Goal: Transaction & Acquisition: Purchase product/service

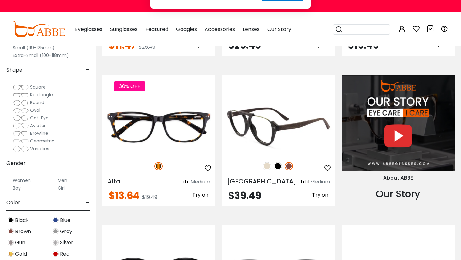
scroll to position [553, 0]
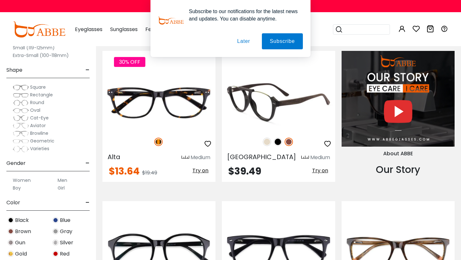
click at [287, 106] on img at bounding box center [278, 102] width 113 height 57
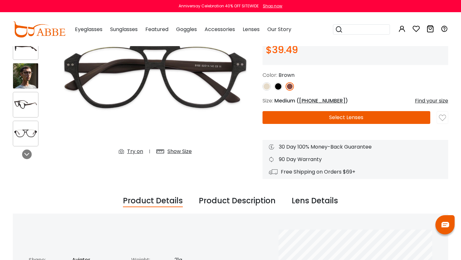
scroll to position [85, 0]
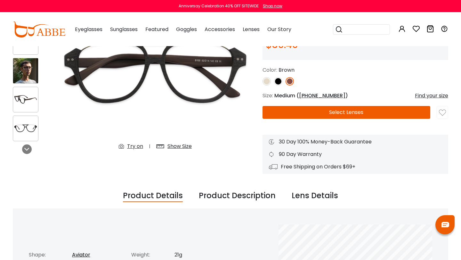
click at [248, 196] on div "Product Description" at bounding box center [237, 196] width 77 height 12
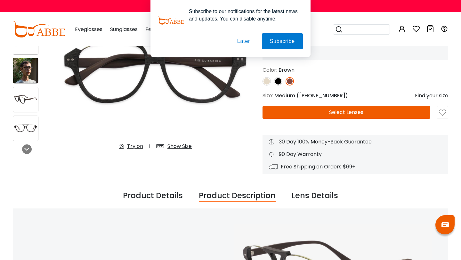
click at [180, 200] on div "Product Details" at bounding box center [153, 196] width 60 height 12
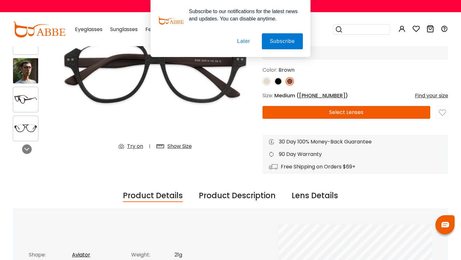
click at [243, 42] on button "Later" at bounding box center [243, 41] width 29 height 16
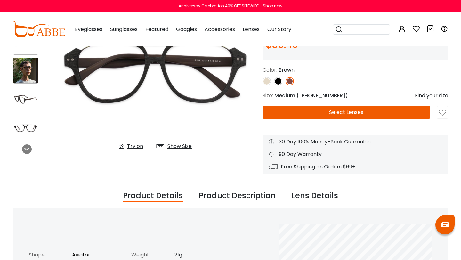
click at [332, 199] on div "Lens Details" at bounding box center [314, 196] width 46 height 12
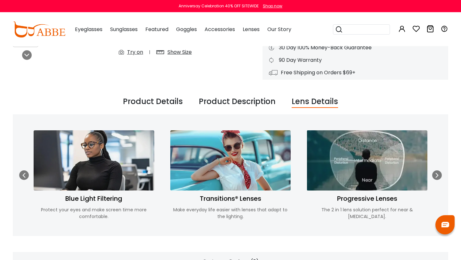
scroll to position [0, 0]
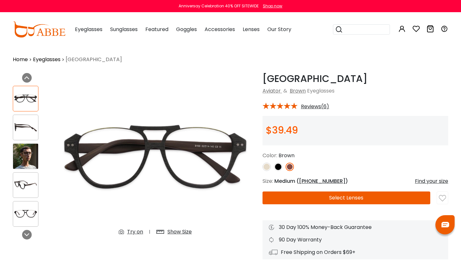
click at [304, 197] on button "Select Lenses" at bounding box center [346, 197] width 168 height 13
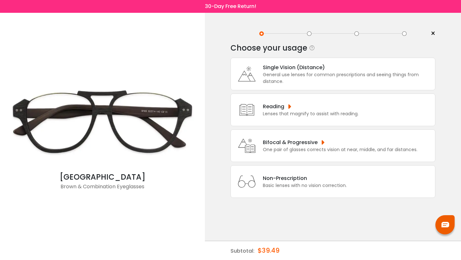
click at [293, 76] on div "General use lenses for common prescriptions and seeing things from distance." at bounding box center [347, 77] width 169 height 13
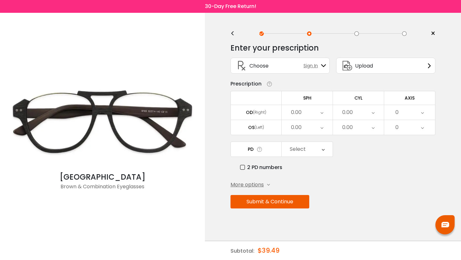
click at [306, 114] on div "0.00" at bounding box center [307, 112] width 51 height 15
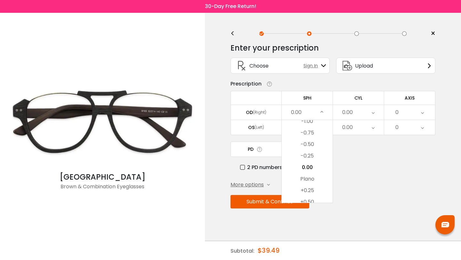
click at [356, 187] on div "More options Add Prism Vertical (Δ) Base Direction Horizontal (Δ) Base Directio…" at bounding box center [332, 185] width 205 height 8
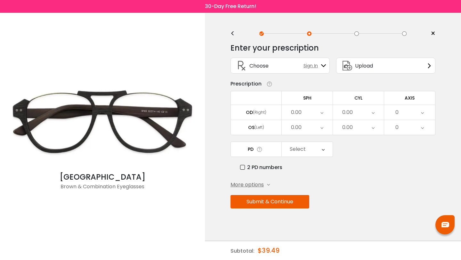
click at [355, 116] on div "0.00" at bounding box center [358, 112] width 51 height 15
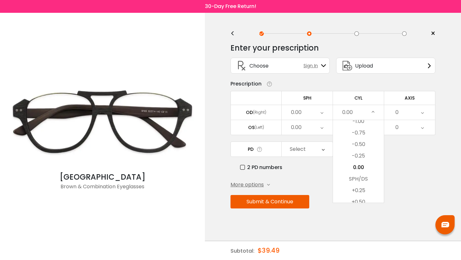
click at [355, 113] on div "0.00" at bounding box center [358, 112] width 51 height 15
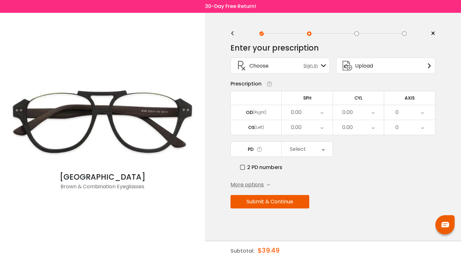
click at [389, 113] on div "0" at bounding box center [409, 112] width 51 height 15
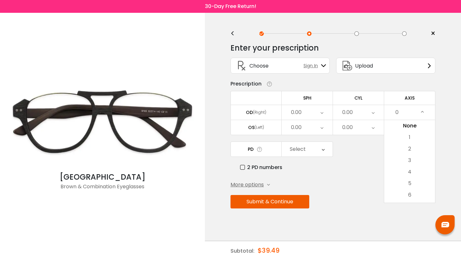
click at [389, 113] on div "0" at bounding box center [409, 112] width 51 height 15
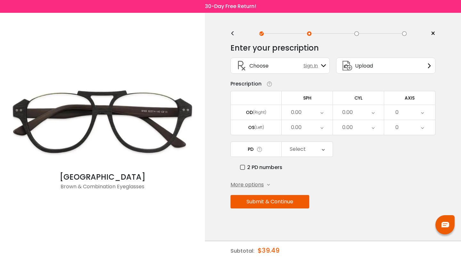
click at [307, 113] on div "0.00" at bounding box center [307, 112] width 51 height 15
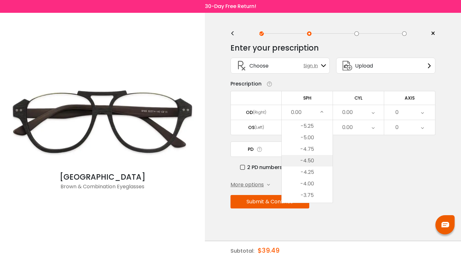
scroll to position [681, 0]
click at [312, 171] on li "-4.25" at bounding box center [307, 171] width 51 height 12
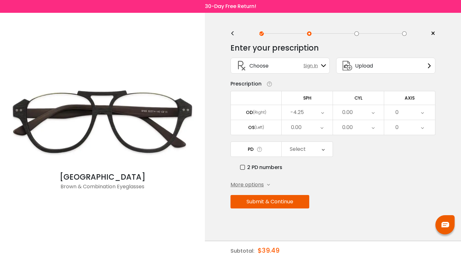
click at [305, 130] on div "0.00" at bounding box center [307, 127] width 51 height 15
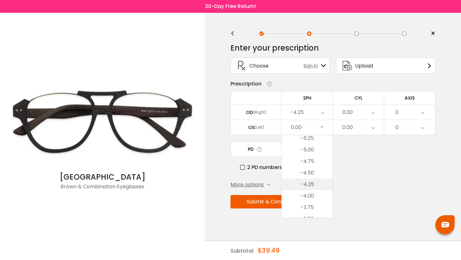
scroll to position [682, 0]
click at [312, 184] on li "-4.25" at bounding box center [307, 185] width 51 height 12
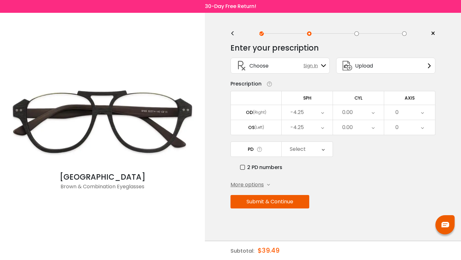
click at [284, 203] on button "Submit & Continue" at bounding box center [269, 201] width 79 height 13
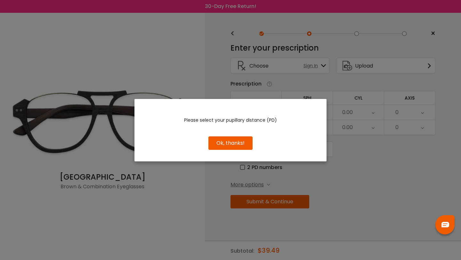
click at [236, 144] on button "Ok, thanks!" at bounding box center [230, 142] width 44 height 13
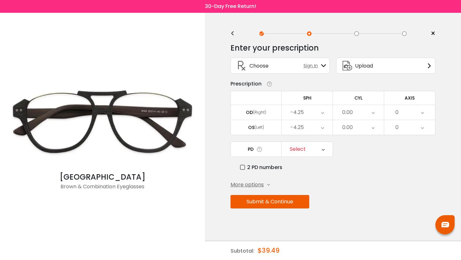
click at [360, 114] on div "0.00" at bounding box center [358, 112] width 51 height 15
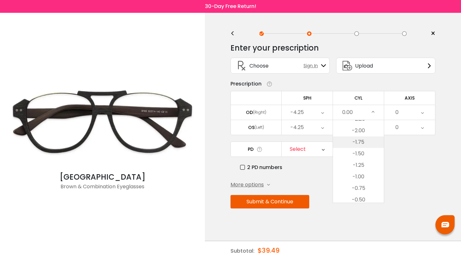
scroll to position [269, 0]
click at [361, 148] on li "SPH/DS" at bounding box center [358, 145] width 51 height 12
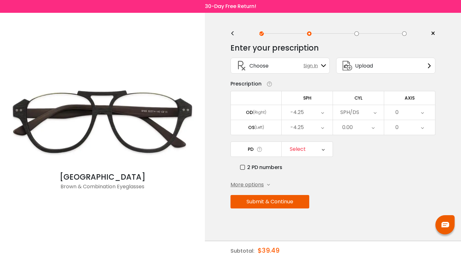
click at [395, 114] on div "0" at bounding box center [396, 112] width 3 height 13
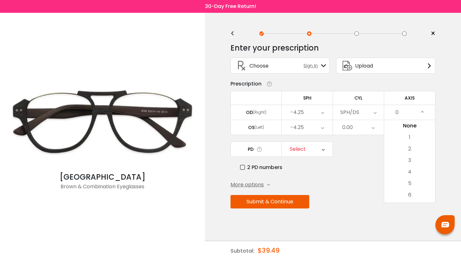
click at [368, 156] on div "PD Select Cancel PD Save 46 47 48 49 50 51 52 53 54 55 56 57 58 59 60 61 62 63 …" at bounding box center [332, 156] width 205 height 30
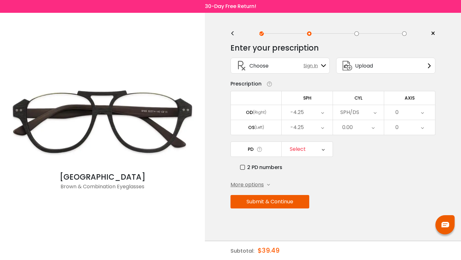
click at [364, 127] on div "0.00" at bounding box center [358, 127] width 51 height 15
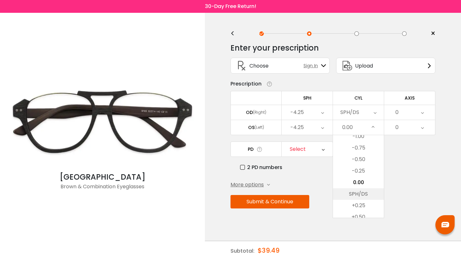
click at [366, 198] on li "SPH/DS" at bounding box center [358, 194] width 51 height 12
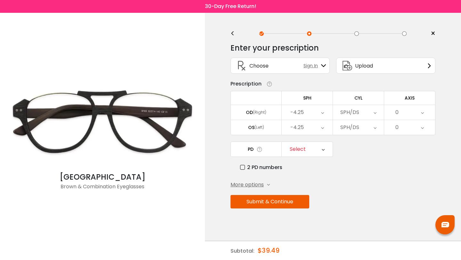
click at [402, 110] on div "0" at bounding box center [409, 112] width 51 height 15
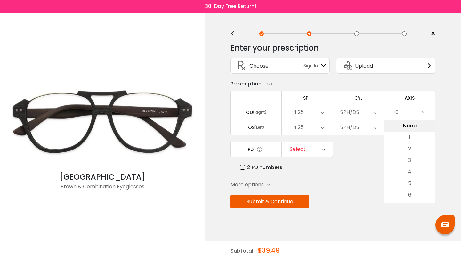
click at [408, 130] on li "None" at bounding box center [409, 126] width 51 height 12
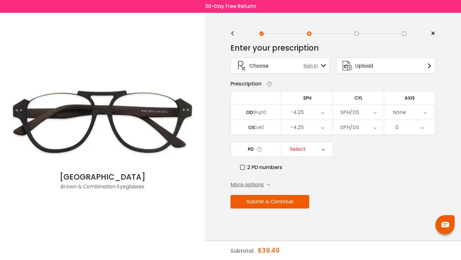
click at [408, 129] on div "0" at bounding box center [409, 127] width 51 height 15
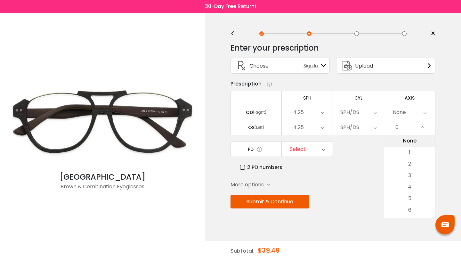
click at [408, 143] on li "None" at bounding box center [409, 141] width 51 height 12
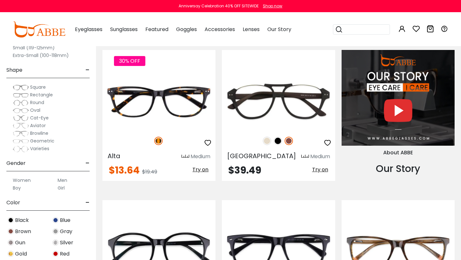
scroll to position [553, 0]
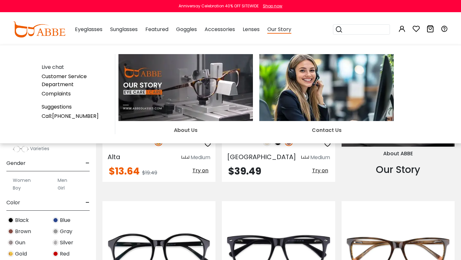
click at [195, 102] on img at bounding box center [185, 87] width 134 height 67
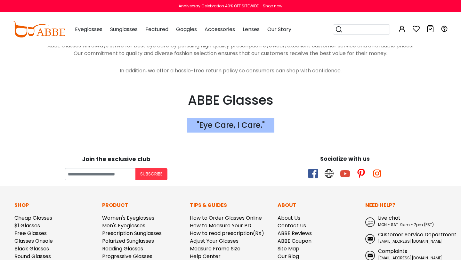
scroll to position [1027, 0]
